Goal: Task Accomplishment & Management: Manage account settings

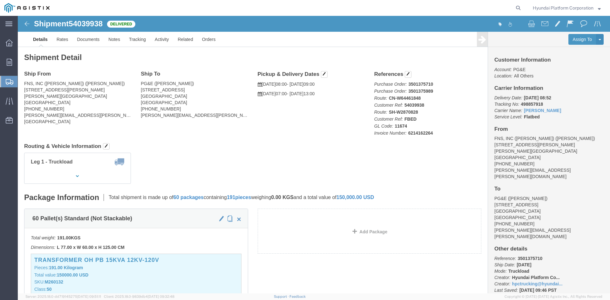
click at [0, 0] on span "Shipment Manager" at bounding box center [0, 0] width 0 height 0
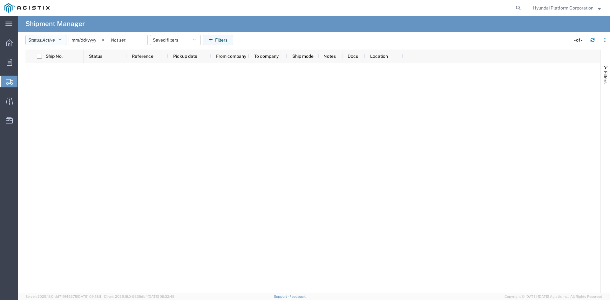
click at [54, 43] on span "Active" at bounding box center [48, 40] width 13 height 6
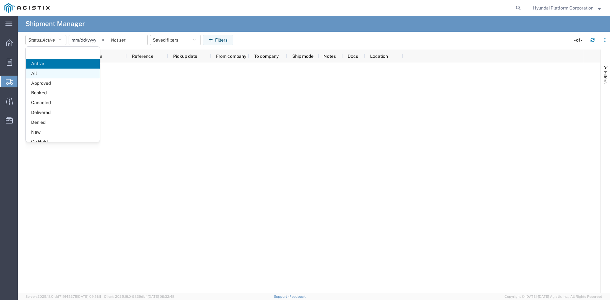
click at [54, 71] on span "All" at bounding box center [63, 74] width 74 height 10
